Goal: Information Seeking & Learning: Learn about a topic

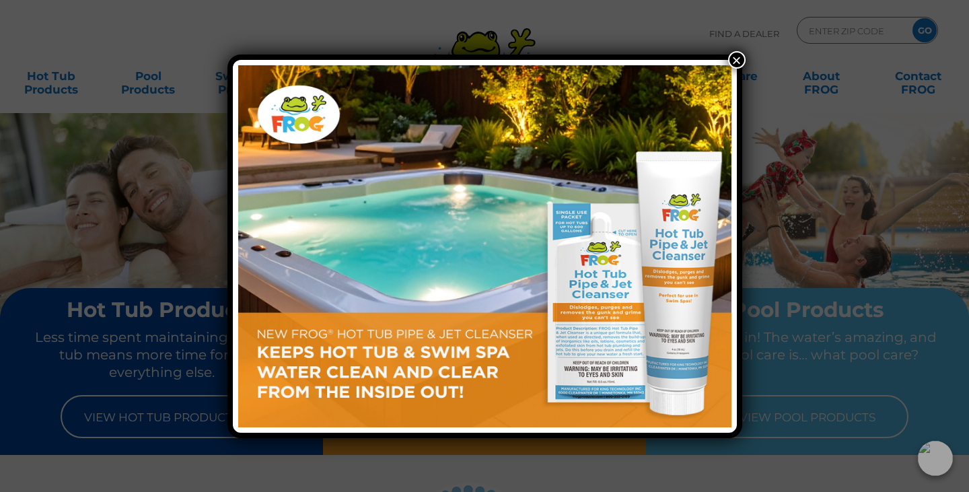
click at [735, 59] on button "×" at bounding box center [736, 59] width 17 height 17
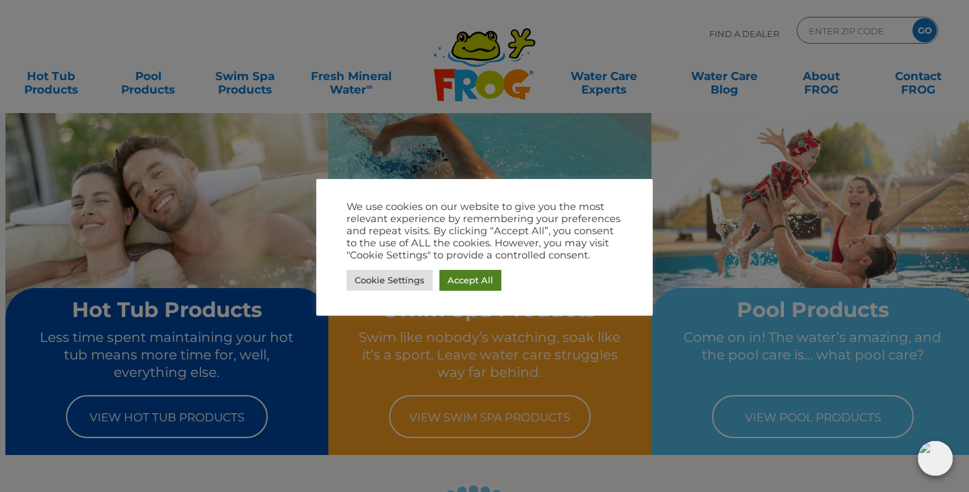
click at [451, 285] on link "Accept All" at bounding box center [470, 280] width 62 height 21
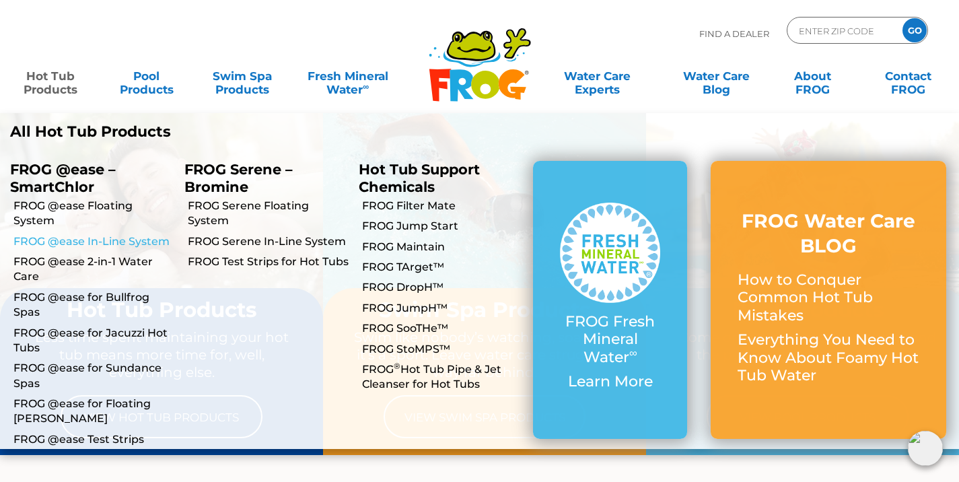
click at [67, 242] on link "FROG @ease In-Line System" at bounding box center [93, 241] width 161 height 15
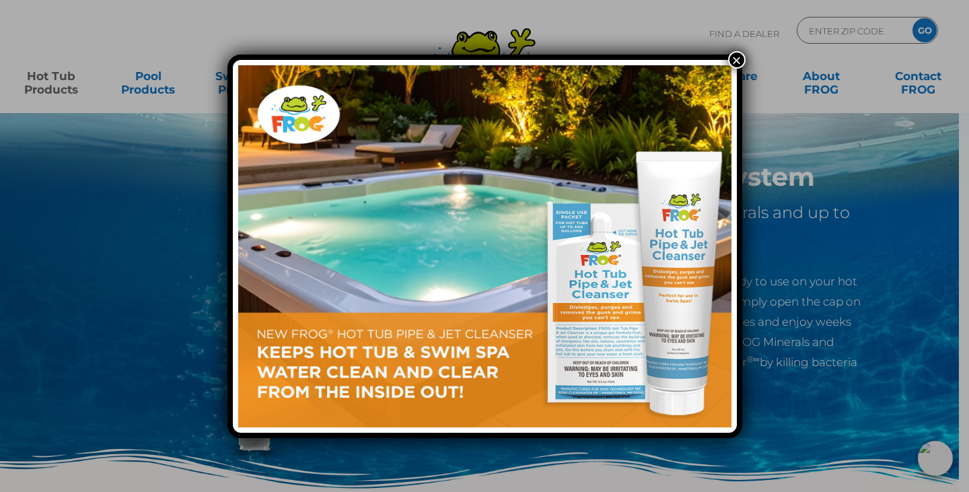
click at [55, 85] on div "×" at bounding box center [484, 246] width 969 height 492
click at [736, 57] on button "×" at bounding box center [736, 59] width 17 height 17
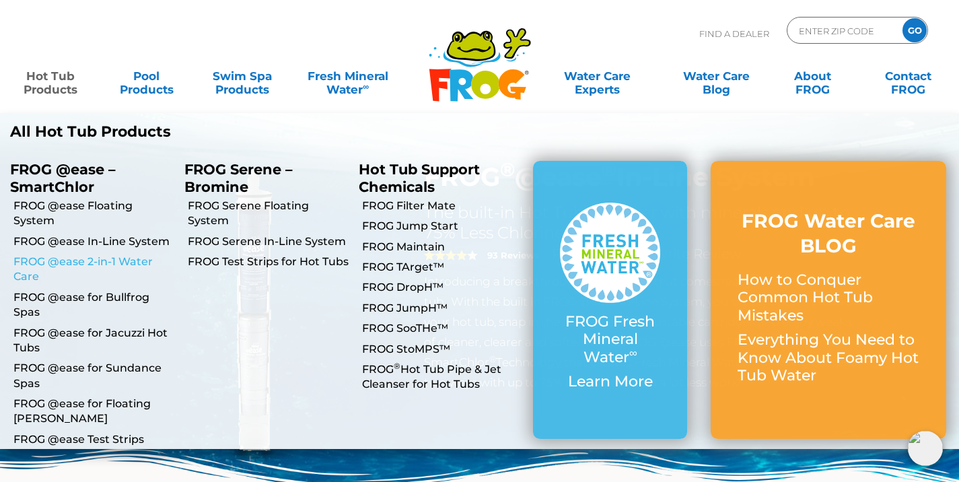
click at [80, 266] on link "FROG @ease 2-in-1 Water Care" at bounding box center [93, 269] width 161 height 30
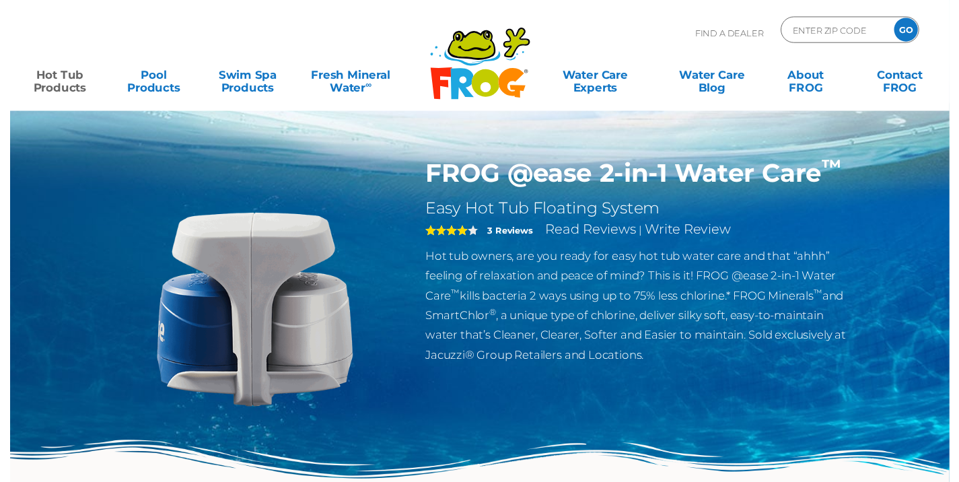
scroll to position [336, 0]
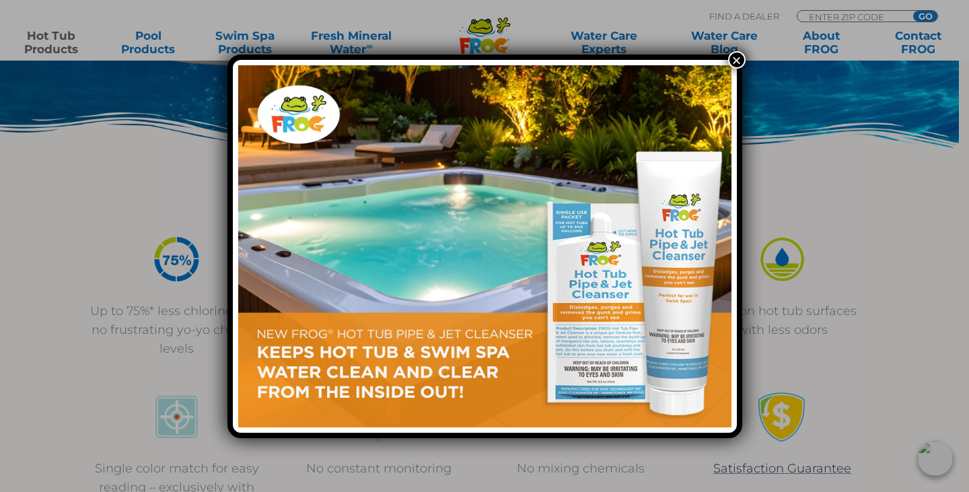
click at [738, 60] on button "×" at bounding box center [736, 59] width 17 height 17
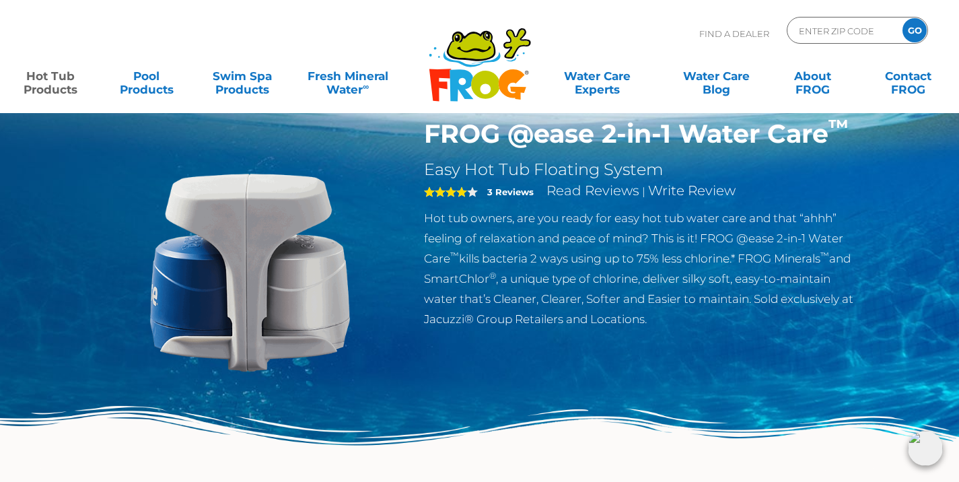
scroll to position [67, 0]
